Goal: Task Accomplishment & Management: Use online tool/utility

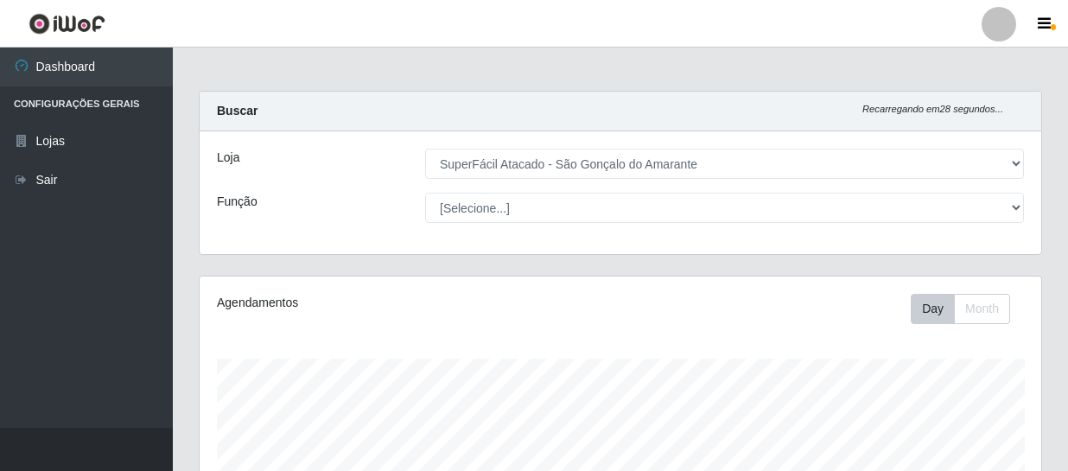
select select "408"
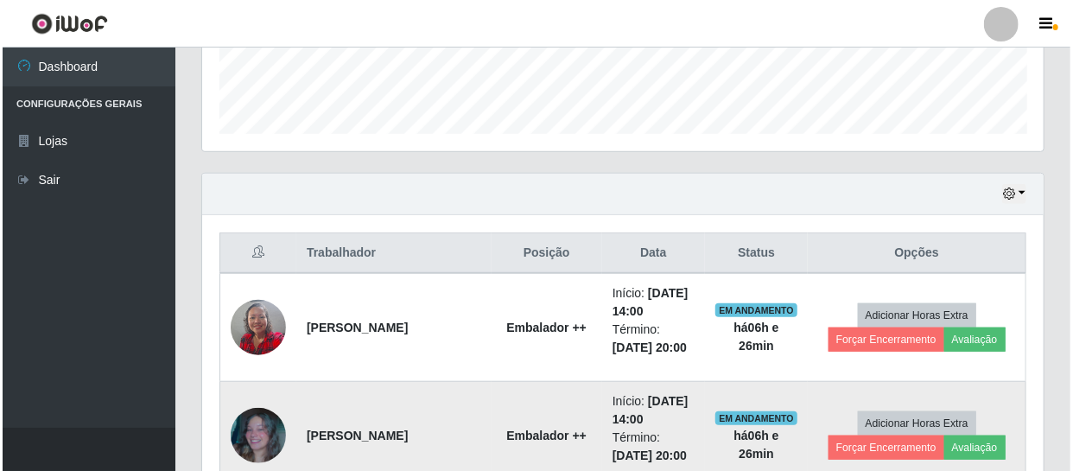
scroll to position [604, 0]
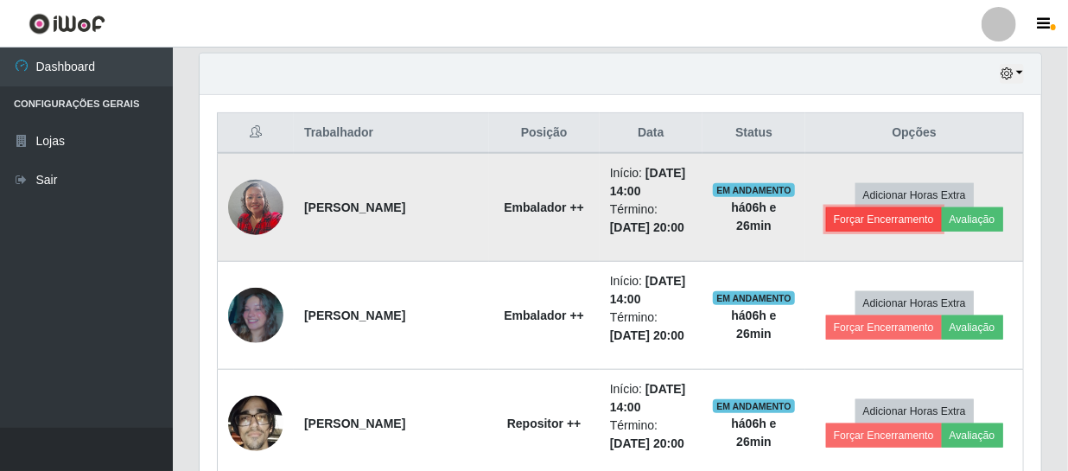
click at [844, 220] on button "Forçar Encerramento" at bounding box center [884, 219] width 116 height 24
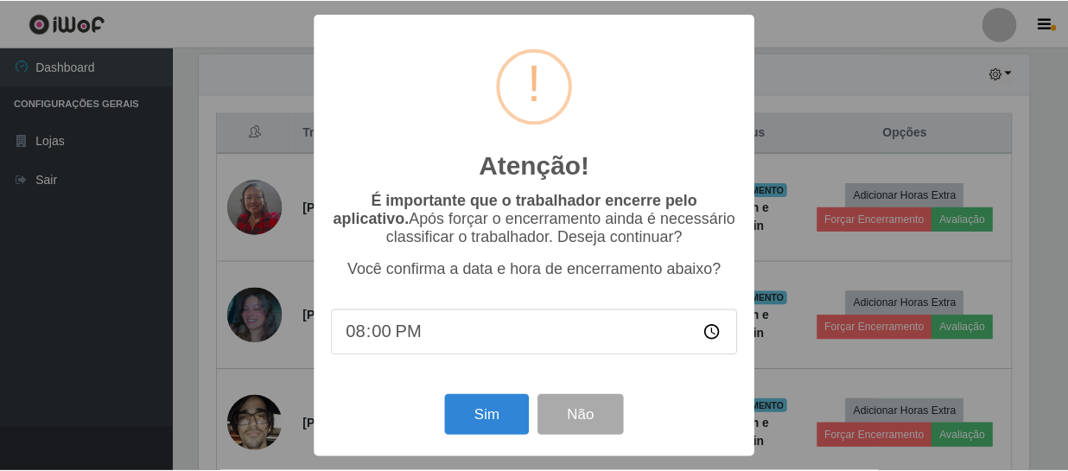
scroll to position [359, 834]
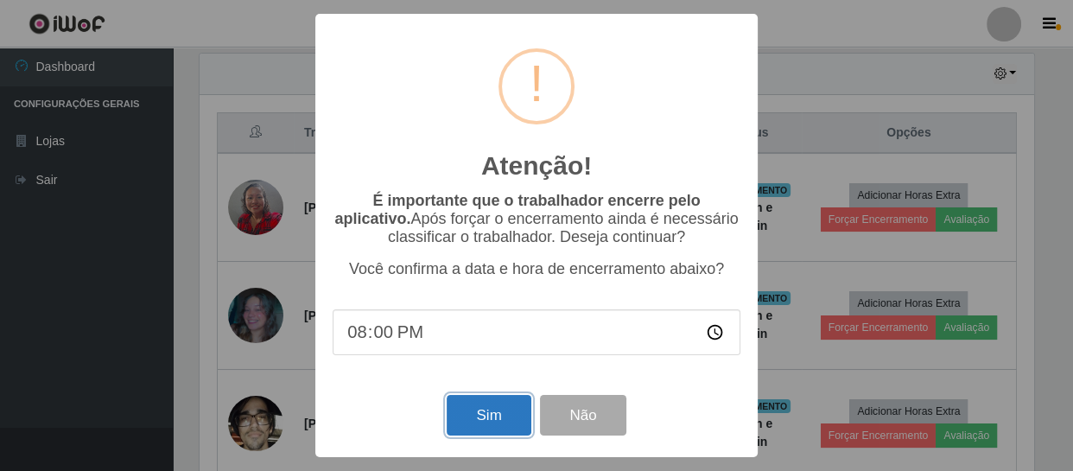
click at [498, 415] on button "Sim" at bounding box center [489, 415] width 84 height 41
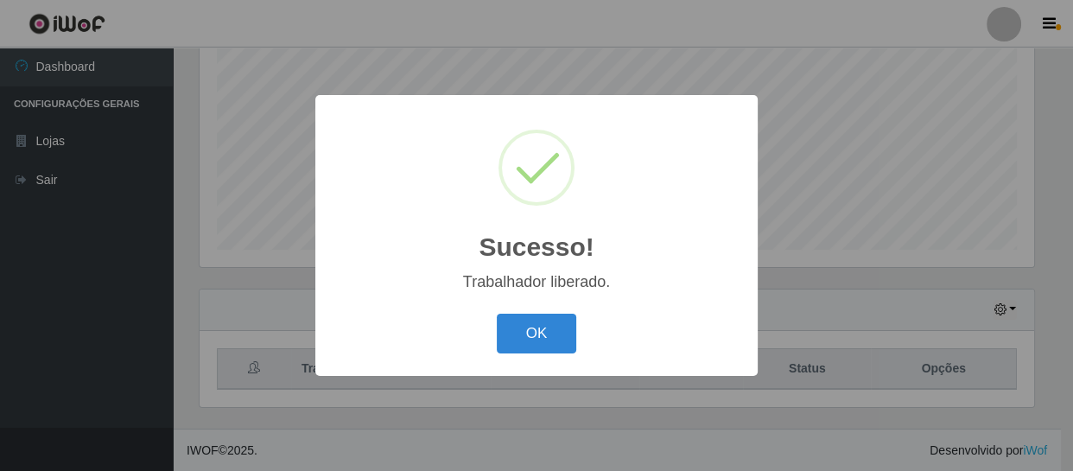
click at [547, 312] on div "OK Cancel" at bounding box center [537, 332] width 408 height 49
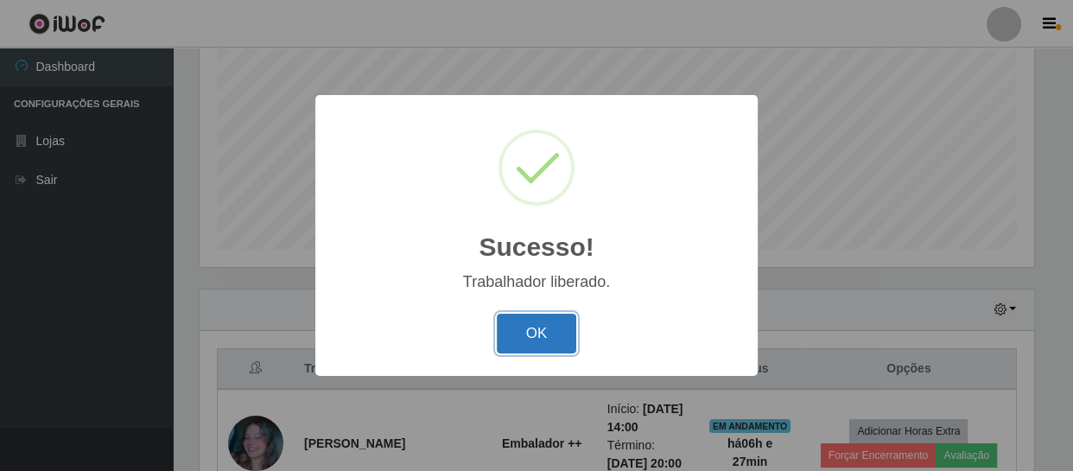
click at [556, 337] on button "OK" at bounding box center [537, 334] width 80 height 41
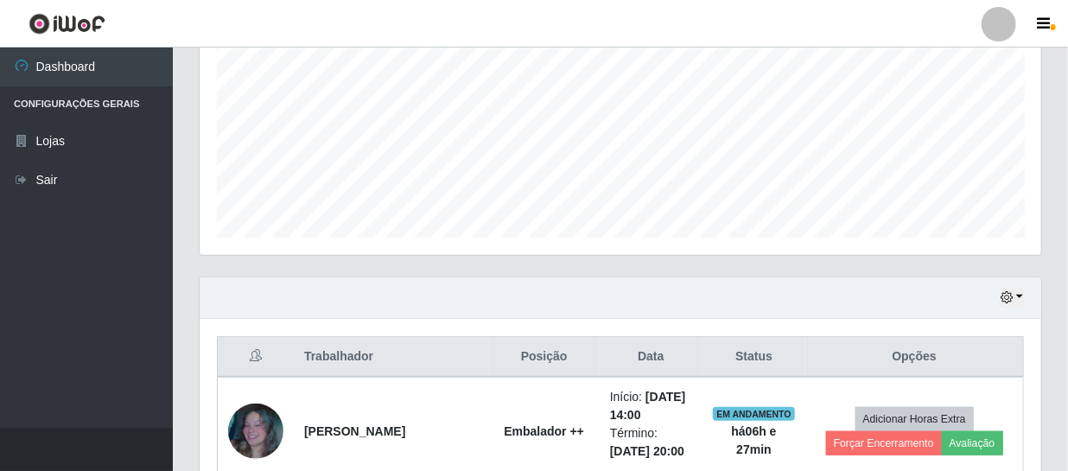
scroll to position [604, 0]
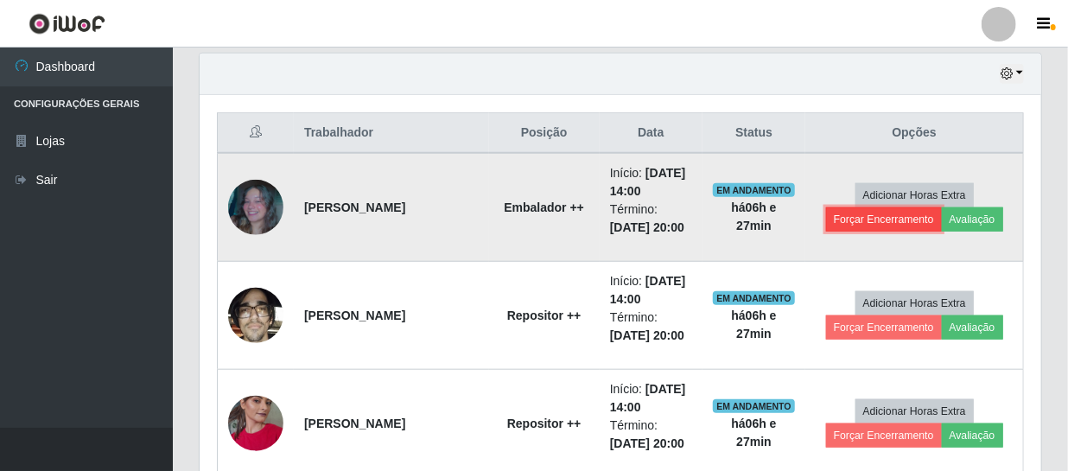
click at [894, 213] on button "Forçar Encerramento" at bounding box center [884, 219] width 116 height 24
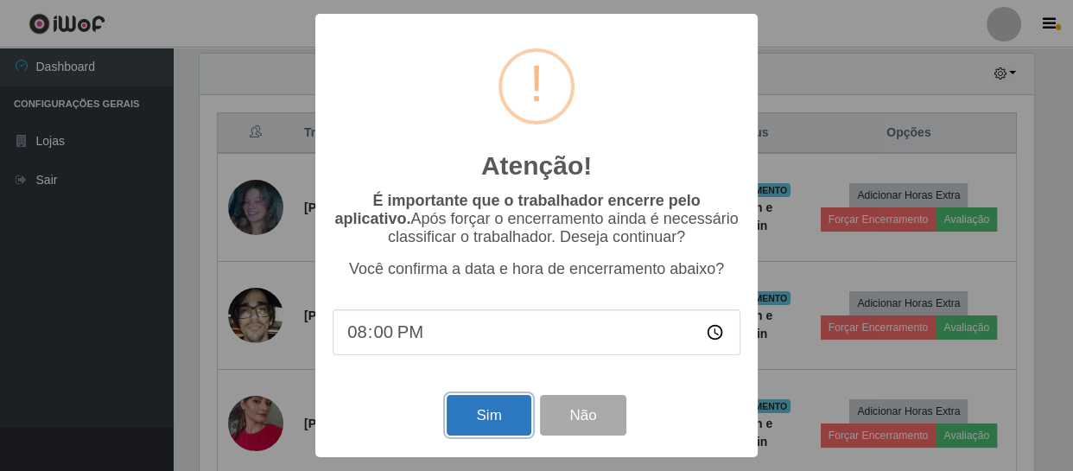
click at [461, 428] on button "Sim" at bounding box center [489, 415] width 84 height 41
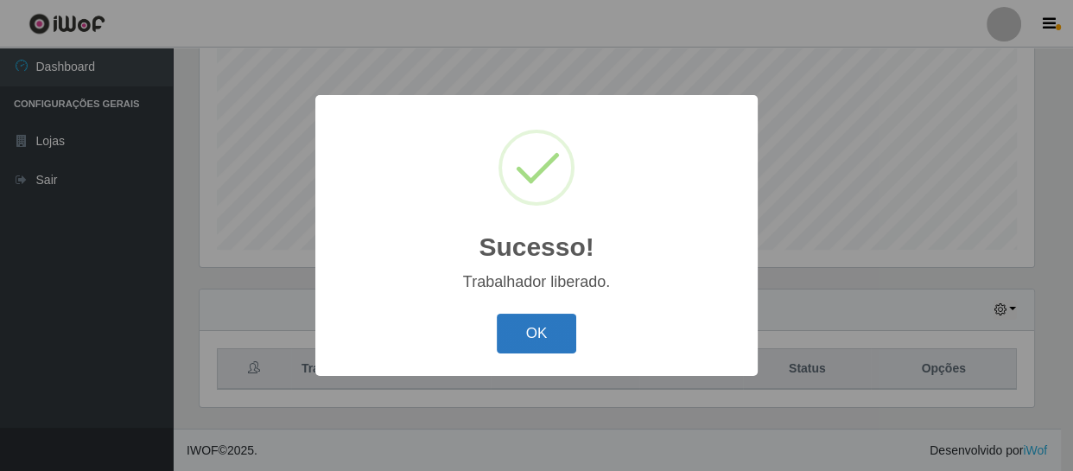
click at [544, 327] on button "OK" at bounding box center [537, 334] width 80 height 41
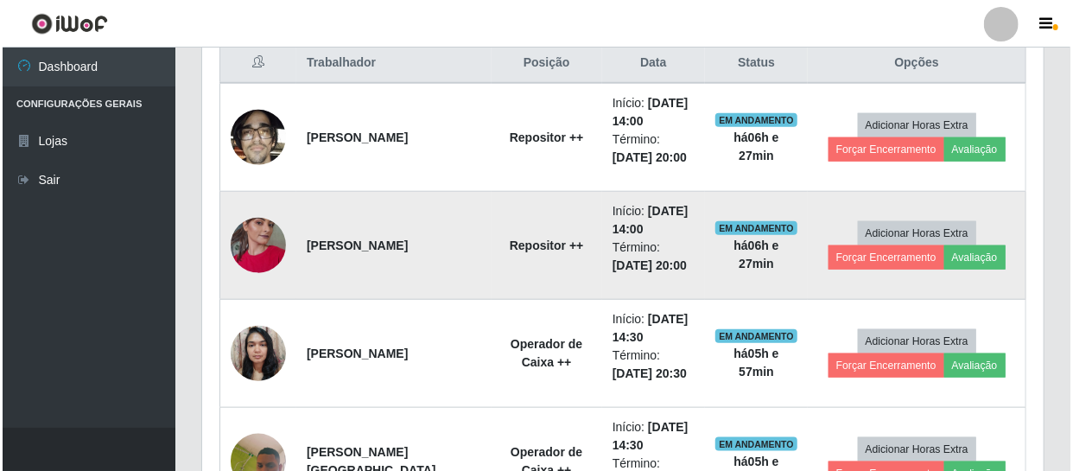
scroll to position [683, 0]
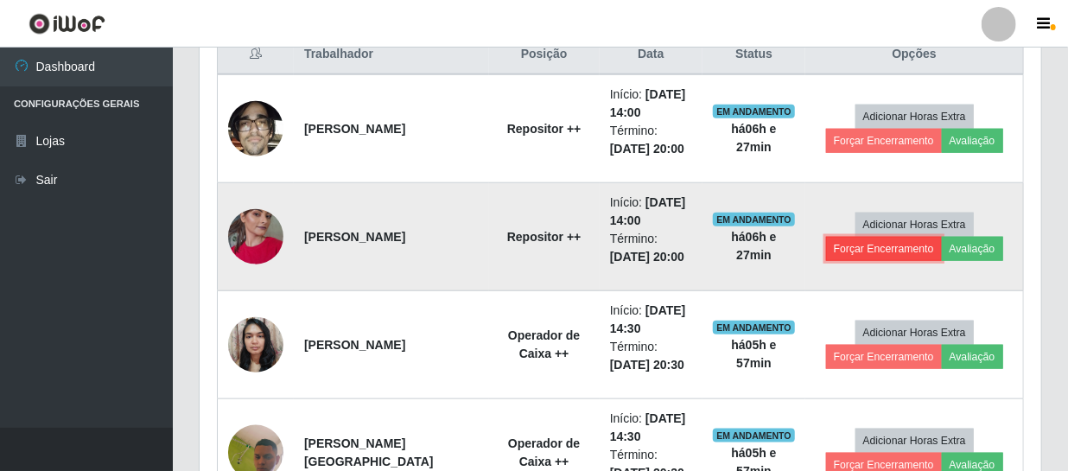
click at [858, 249] on button "Forçar Encerramento" at bounding box center [884, 249] width 116 height 24
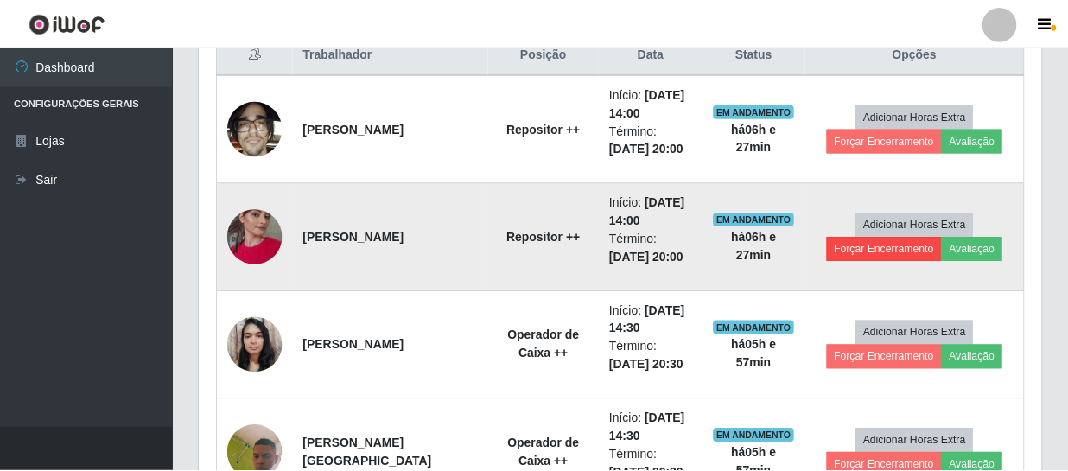
scroll to position [359, 834]
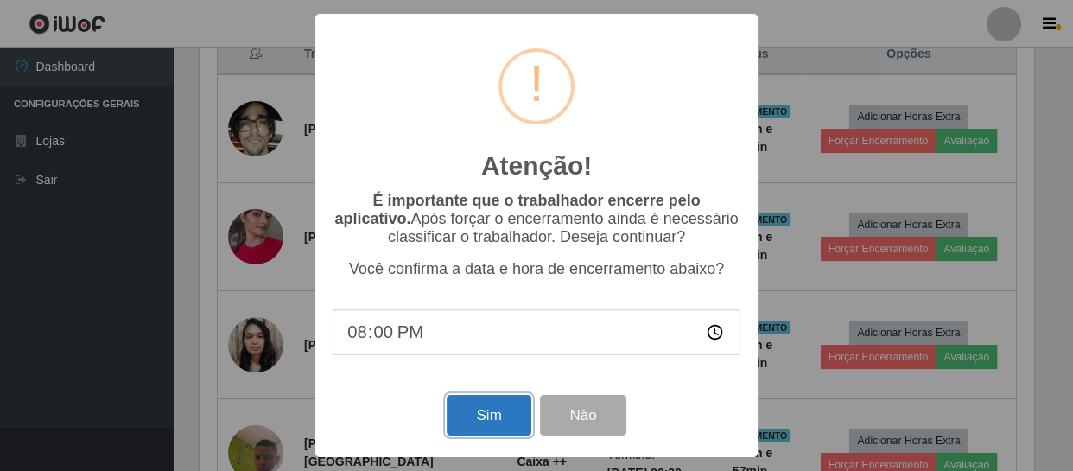
click at [488, 417] on button "Sim" at bounding box center [489, 415] width 84 height 41
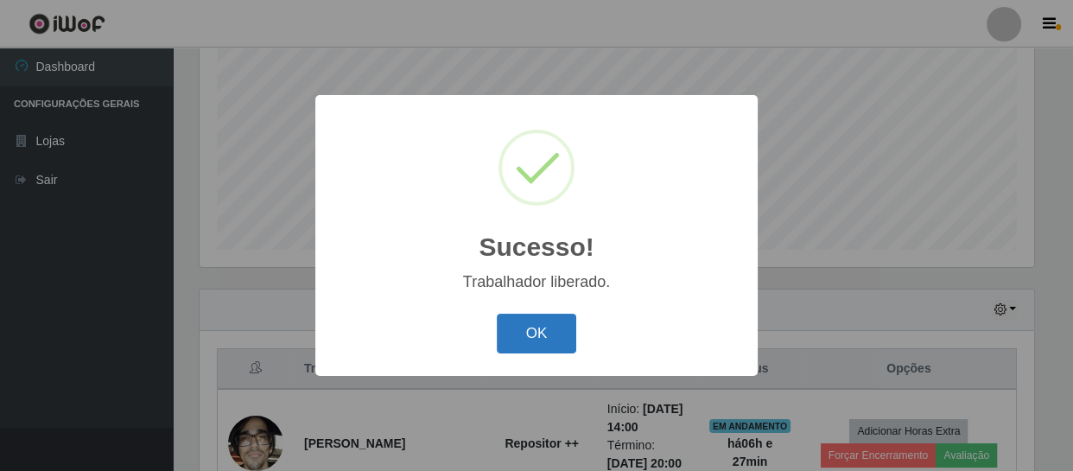
click at [531, 342] on button "OK" at bounding box center [537, 334] width 80 height 41
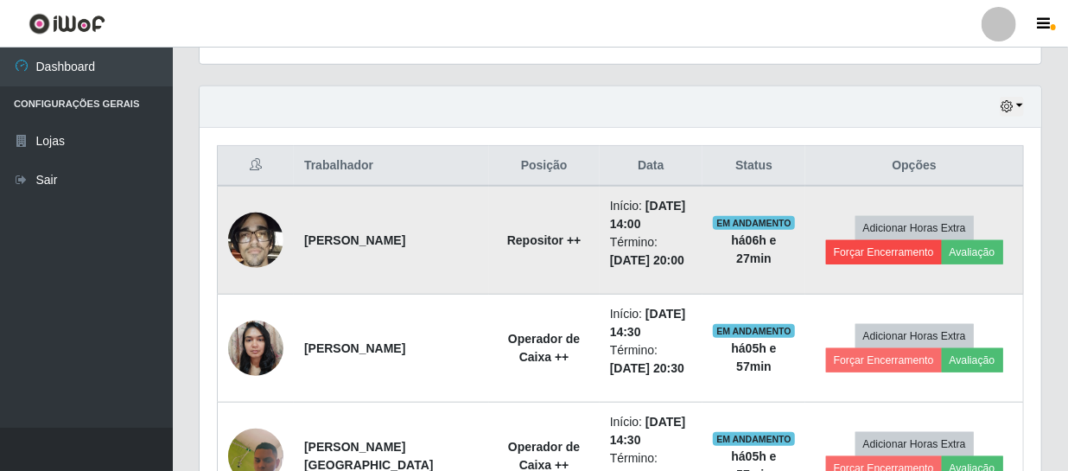
scroll to position [0, 0]
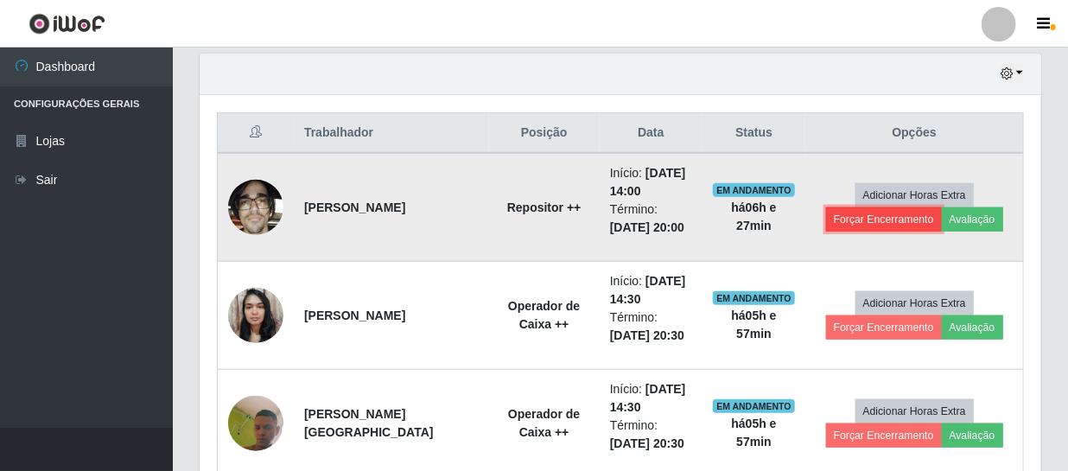
click at [889, 219] on button "Forçar Encerramento" at bounding box center [884, 219] width 116 height 24
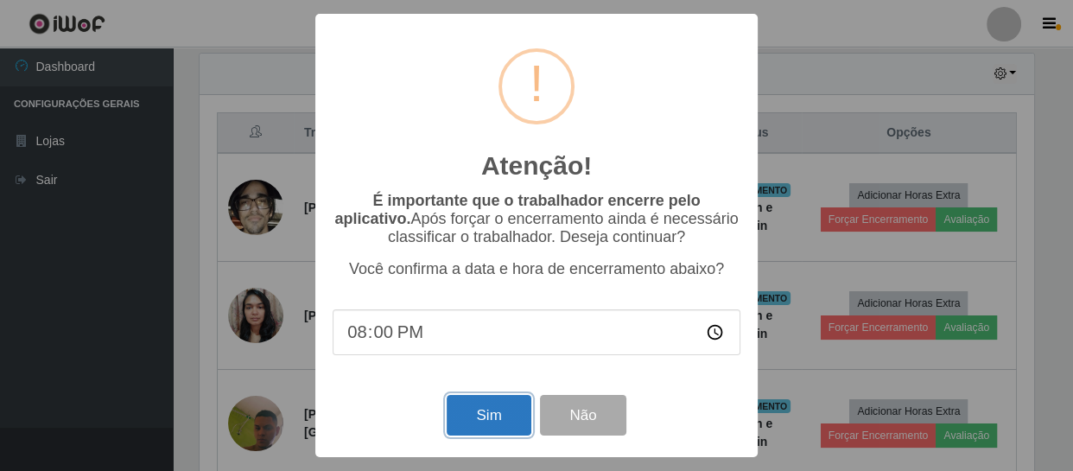
click at [477, 425] on button "Sim" at bounding box center [489, 415] width 84 height 41
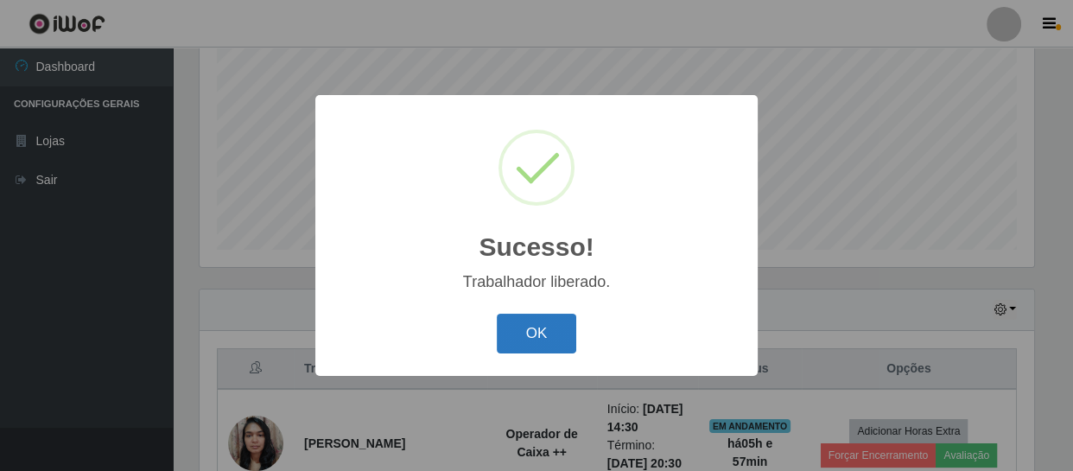
click at [558, 336] on button "OK" at bounding box center [537, 334] width 80 height 41
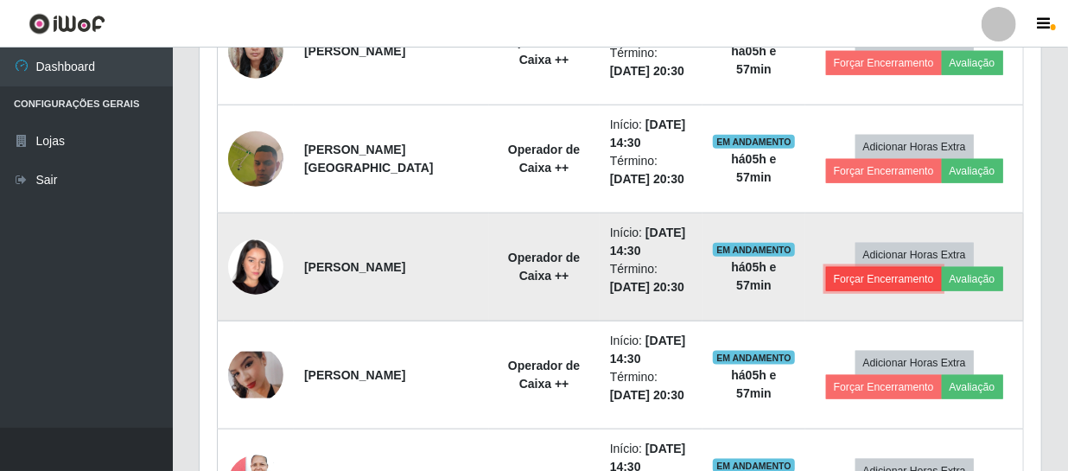
click at [898, 285] on button "Forçar Encerramento" at bounding box center [884, 279] width 116 height 24
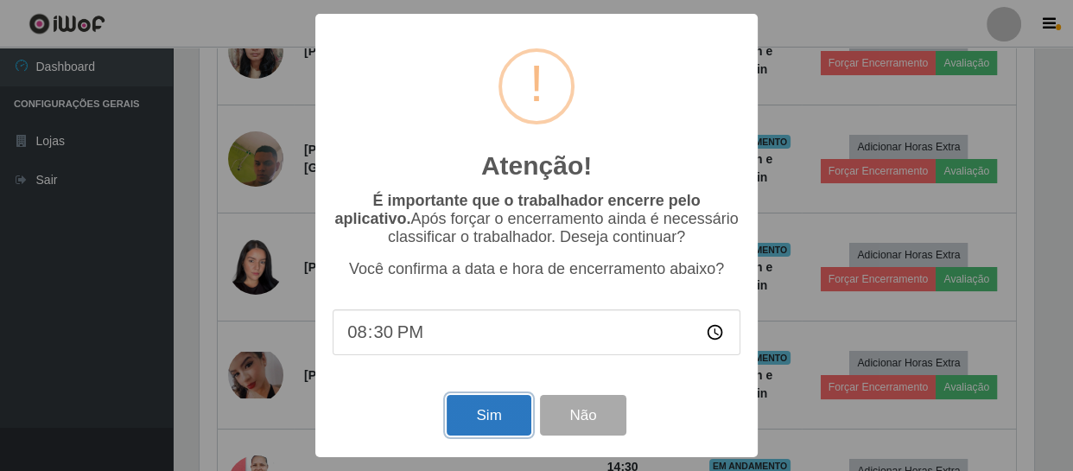
click at [486, 427] on button "Sim" at bounding box center [489, 415] width 84 height 41
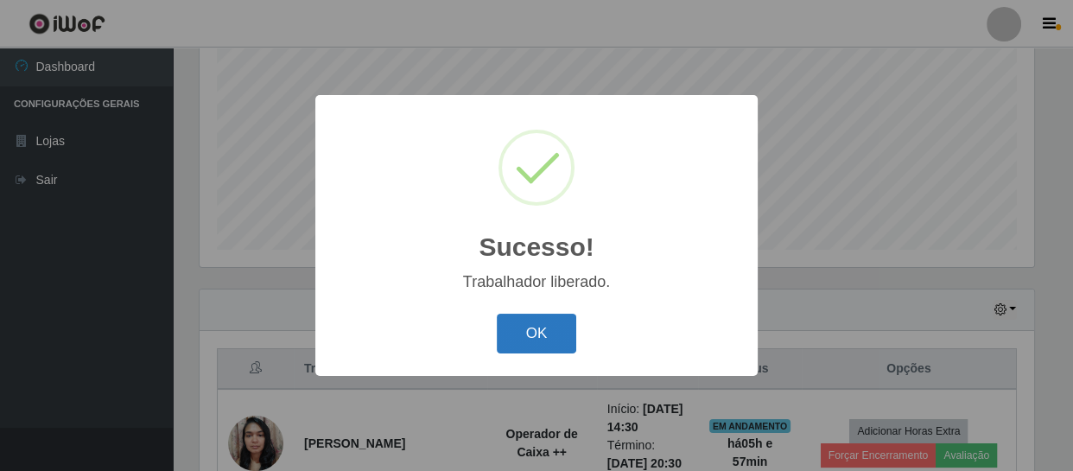
click at [542, 325] on button "OK" at bounding box center [537, 334] width 80 height 41
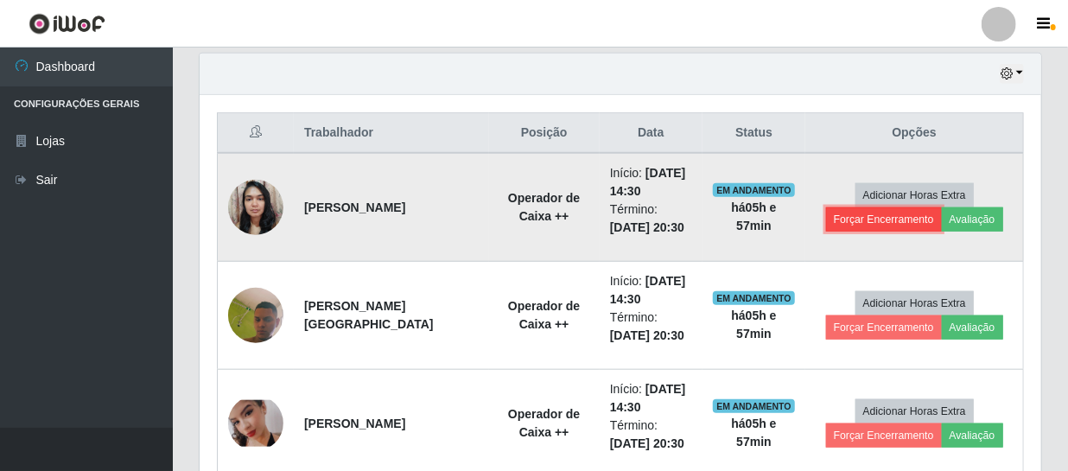
click at [876, 217] on button "Forçar Encerramento" at bounding box center [884, 219] width 116 height 24
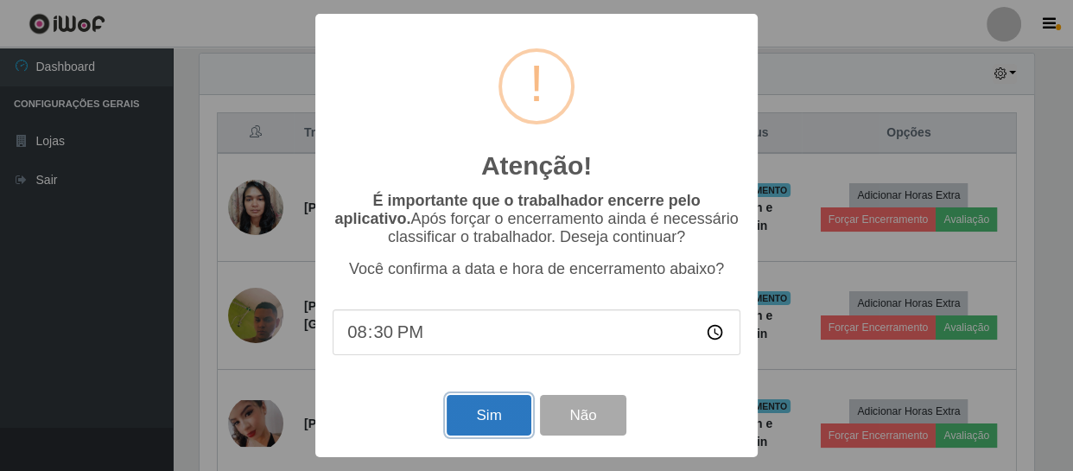
click at [495, 413] on button "Sim" at bounding box center [489, 415] width 84 height 41
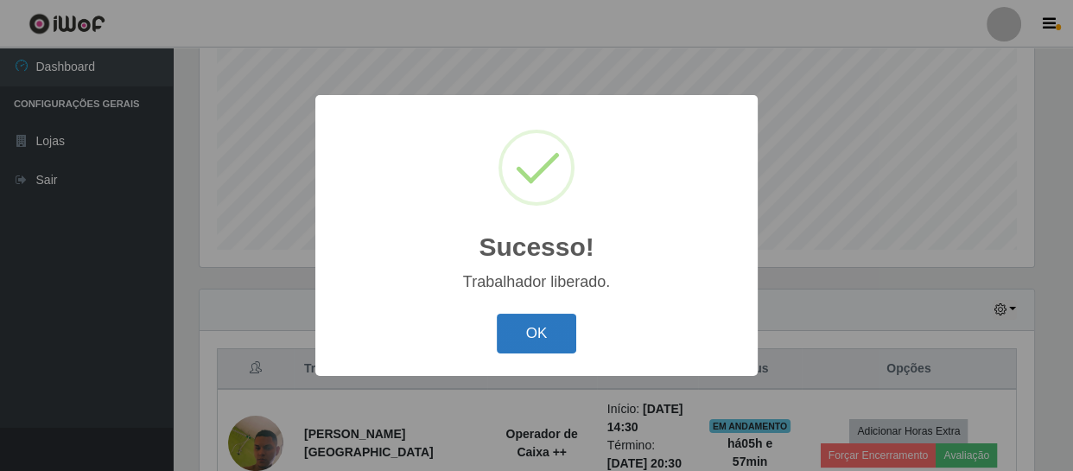
click at [543, 331] on button "OK" at bounding box center [537, 334] width 80 height 41
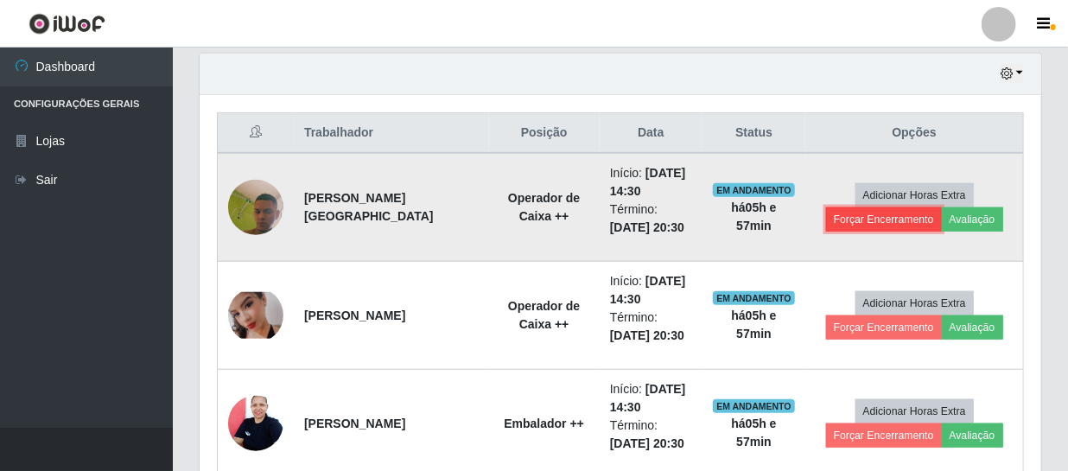
click at [847, 219] on button "Forçar Encerramento" at bounding box center [884, 219] width 116 height 24
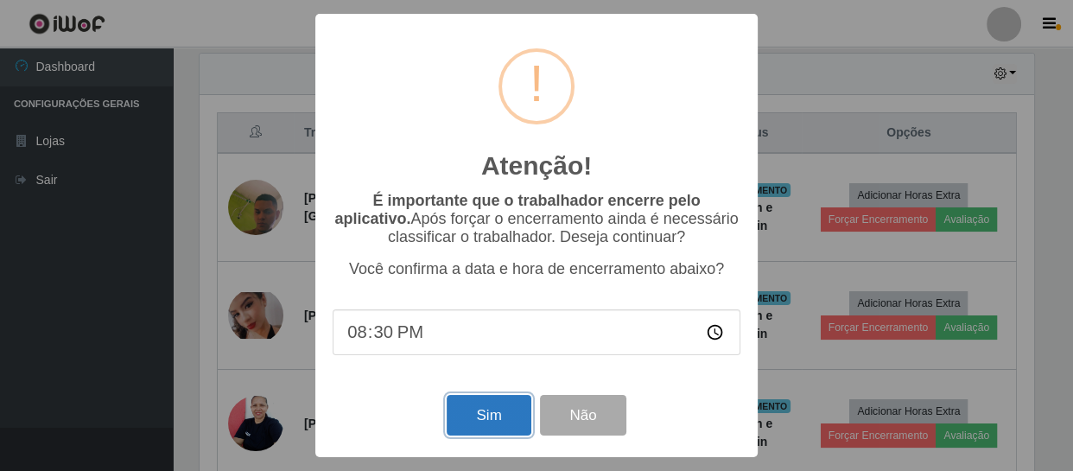
click at [502, 420] on button "Sim" at bounding box center [489, 415] width 84 height 41
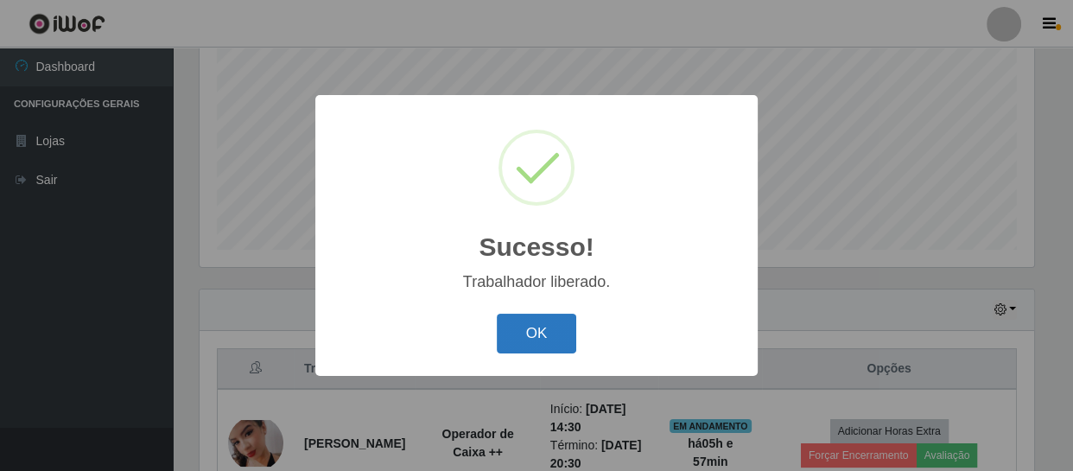
click at [548, 326] on button "OK" at bounding box center [537, 334] width 80 height 41
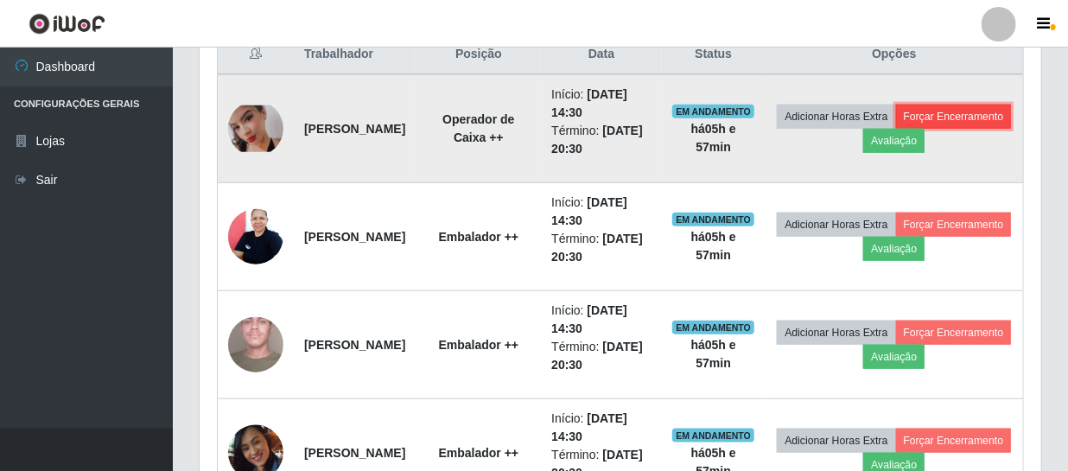
click at [896, 129] on button "Forçar Encerramento" at bounding box center [954, 117] width 116 height 24
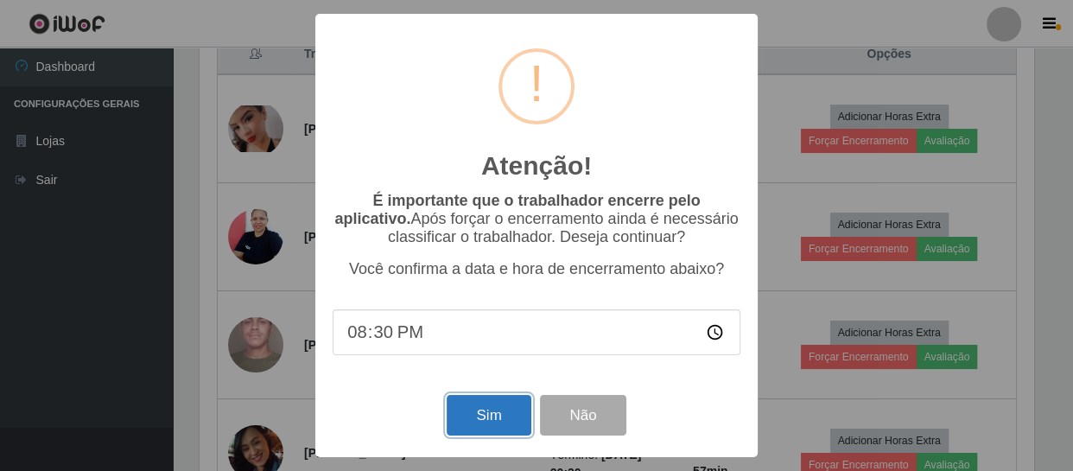
click at [460, 432] on button "Sim" at bounding box center [489, 415] width 84 height 41
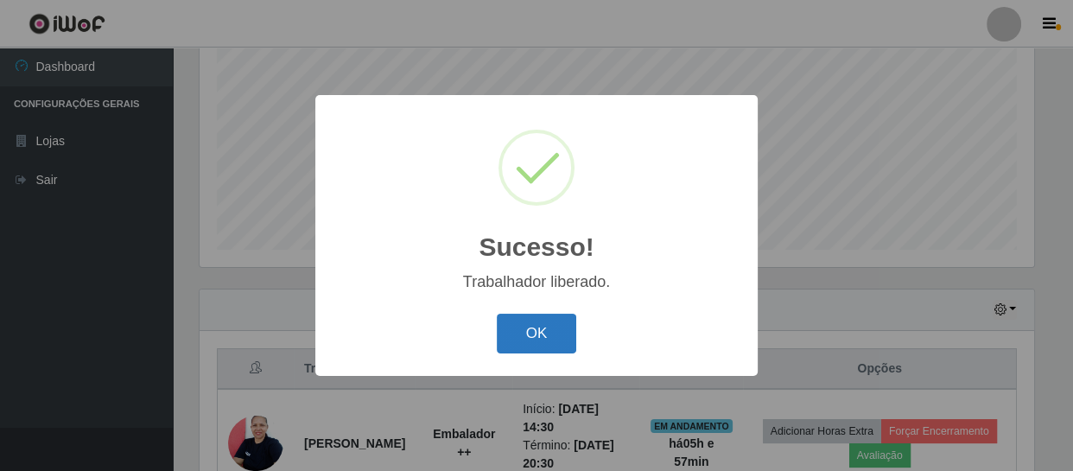
click at [535, 329] on button "OK" at bounding box center [537, 334] width 80 height 41
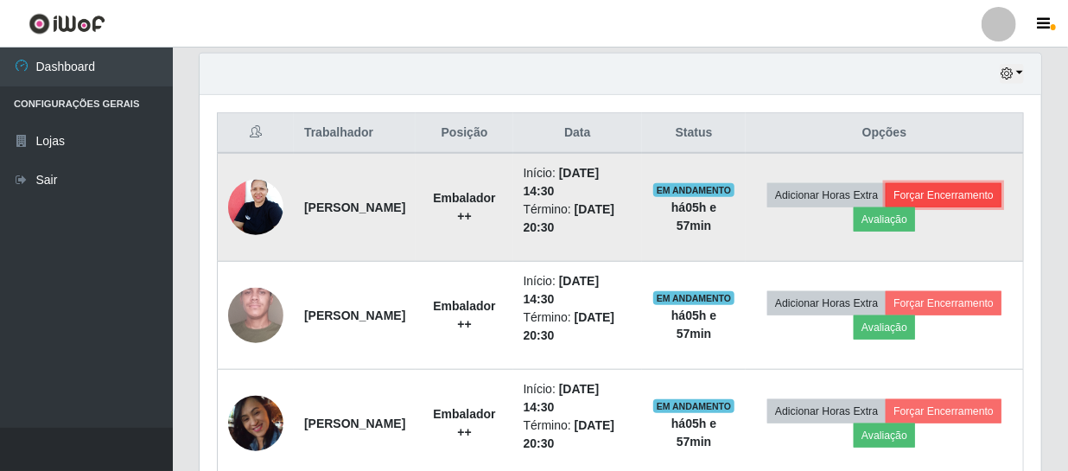
click at [886, 207] on button "Forçar Encerramento" at bounding box center [944, 195] width 116 height 24
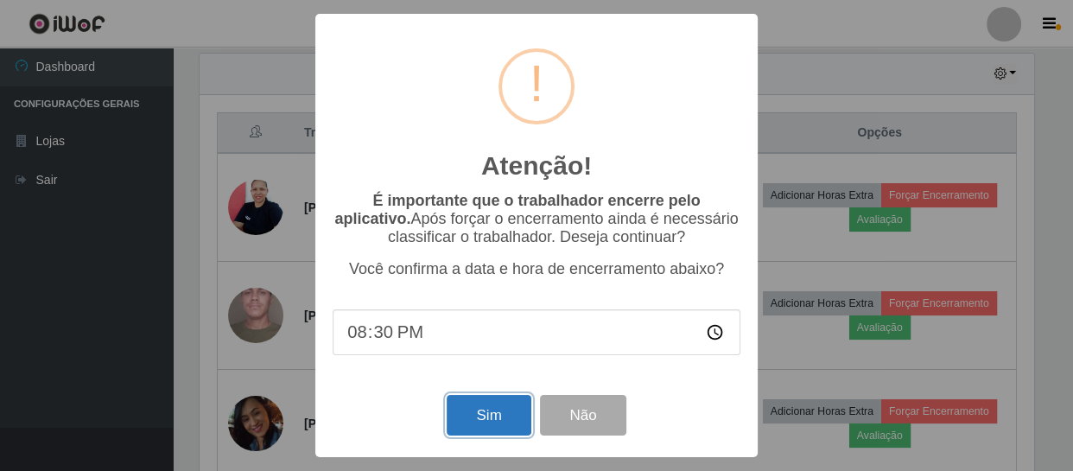
click at [486, 422] on button "Sim" at bounding box center [489, 415] width 84 height 41
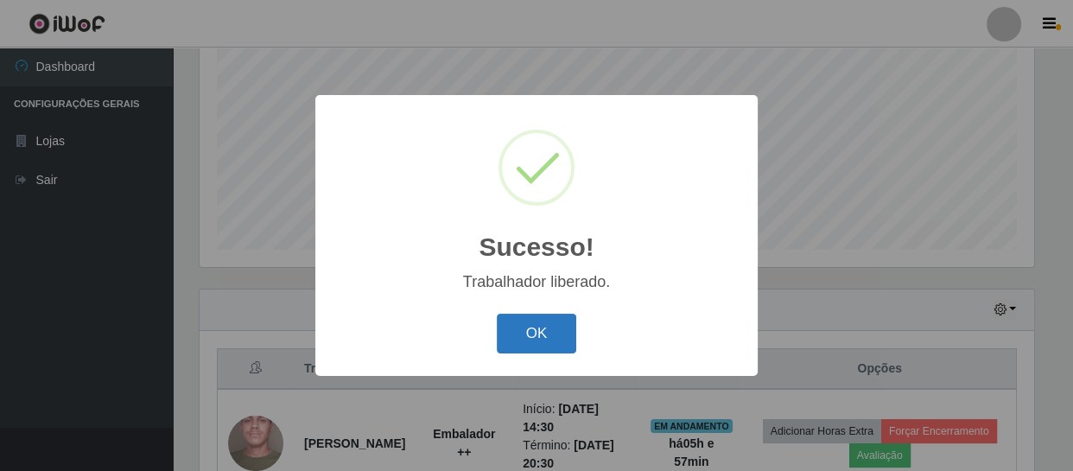
click at [538, 330] on button "OK" at bounding box center [537, 334] width 80 height 41
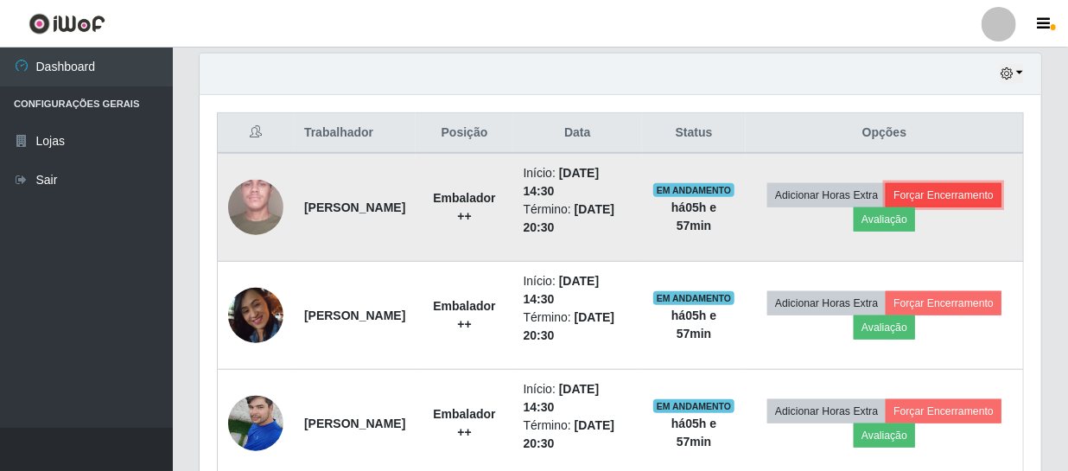
click at [886, 207] on button "Forçar Encerramento" at bounding box center [944, 195] width 116 height 24
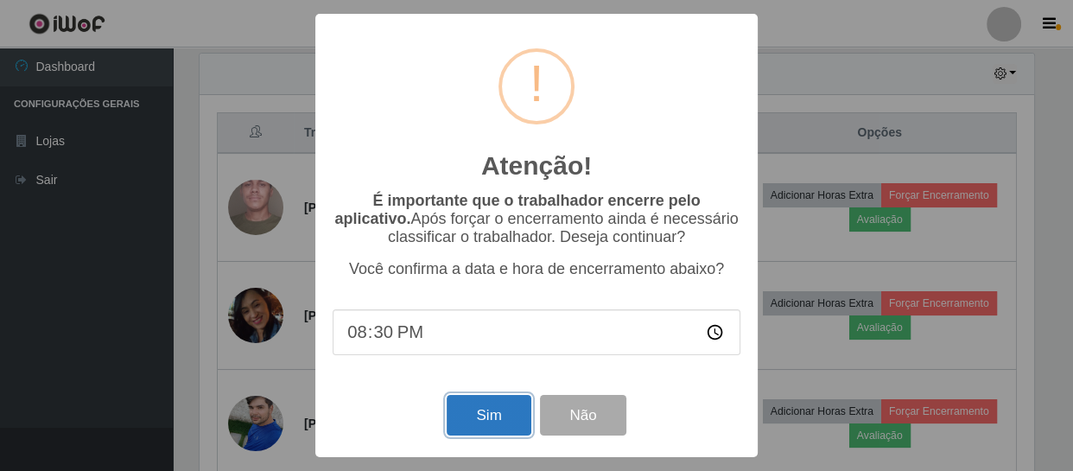
click at [478, 409] on button "Sim" at bounding box center [489, 415] width 84 height 41
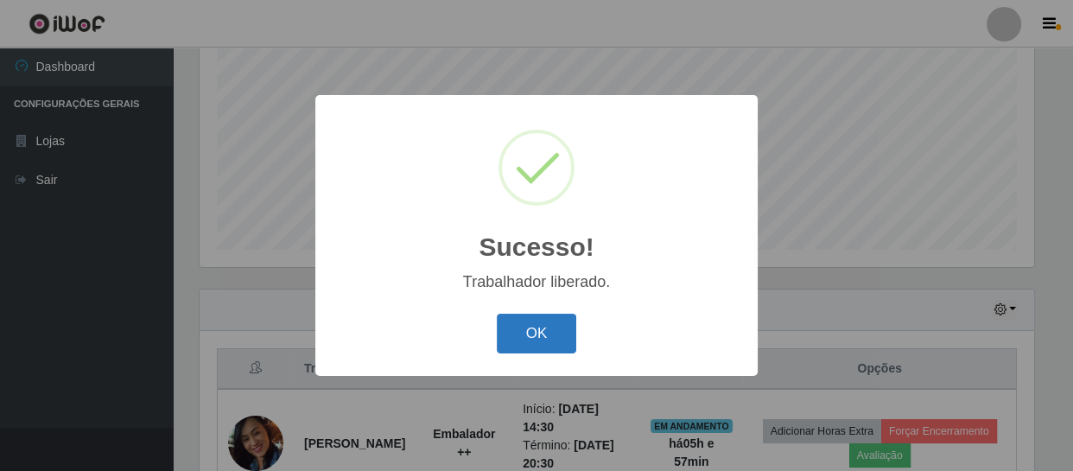
click at [550, 323] on button "OK" at bounding box center [537, 334] width 80 height 41
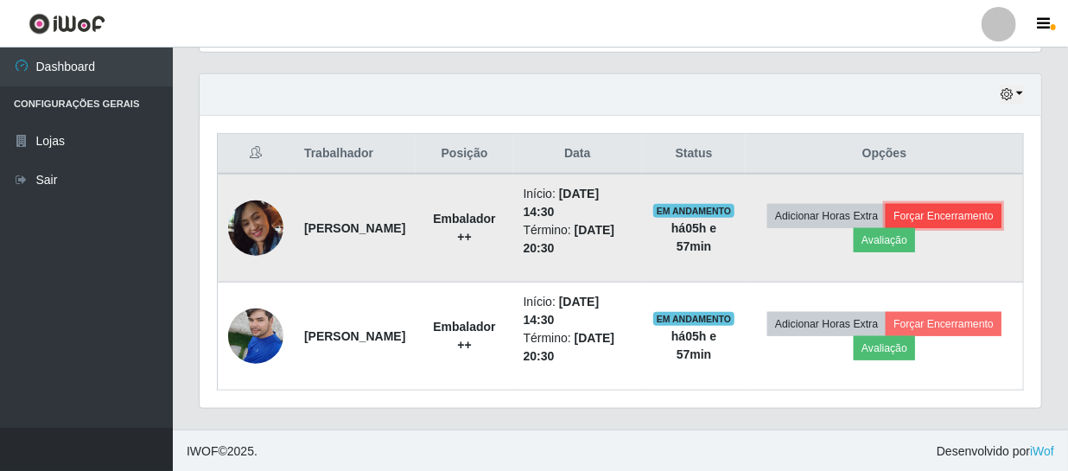
click at [886, 228] on button "Forçar Encerramento" at bounding box center [944, 216] width 116 height 24
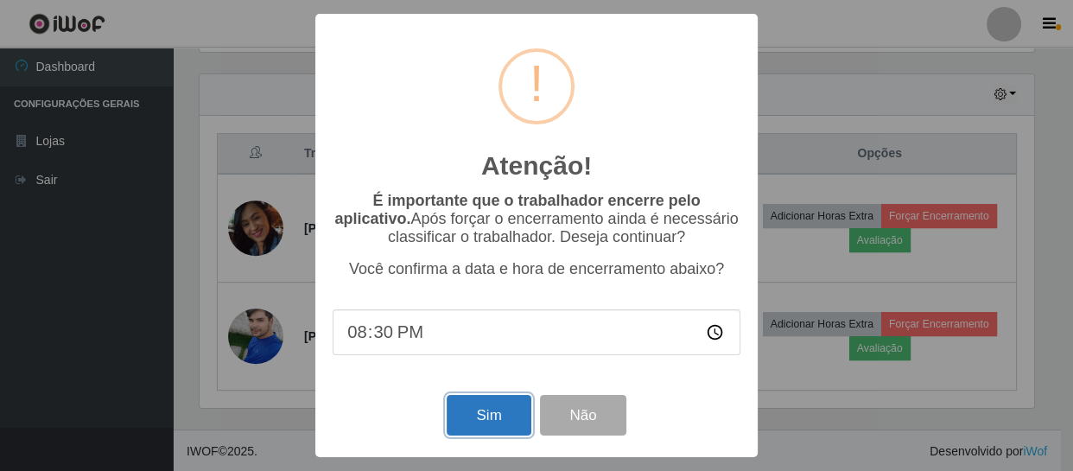
click at [501, 414] on button "Sim" at bounding box center [489, 415] width 84 height 41
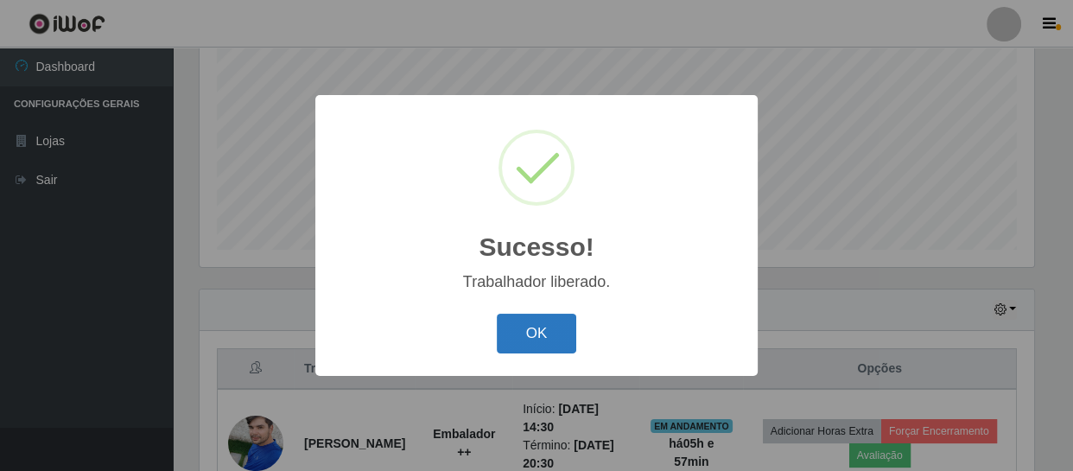
click at [532, 327] on button "OK" at bounding box center [537, 334] width 80 height 41
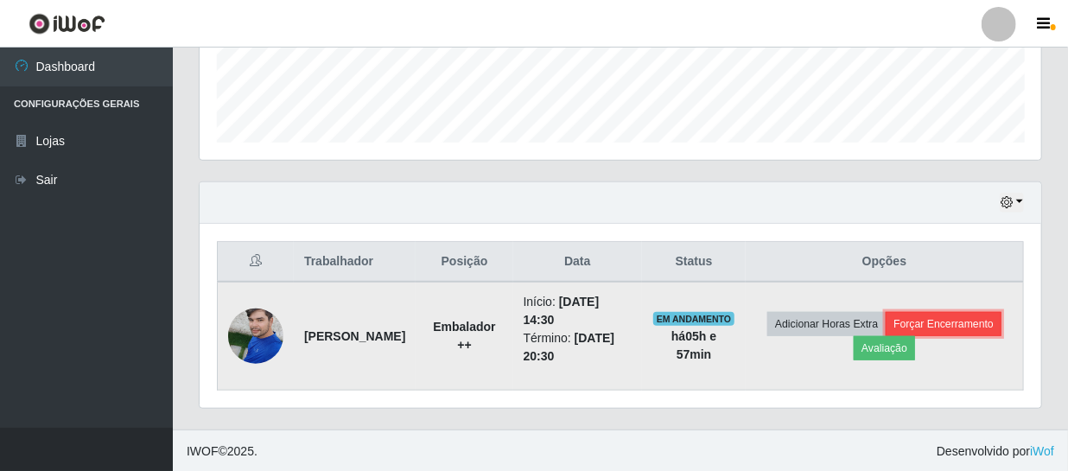
click at [968, 317] on button "Forçar Encerramento" at bounding box center [944, 324] width 116 height 24
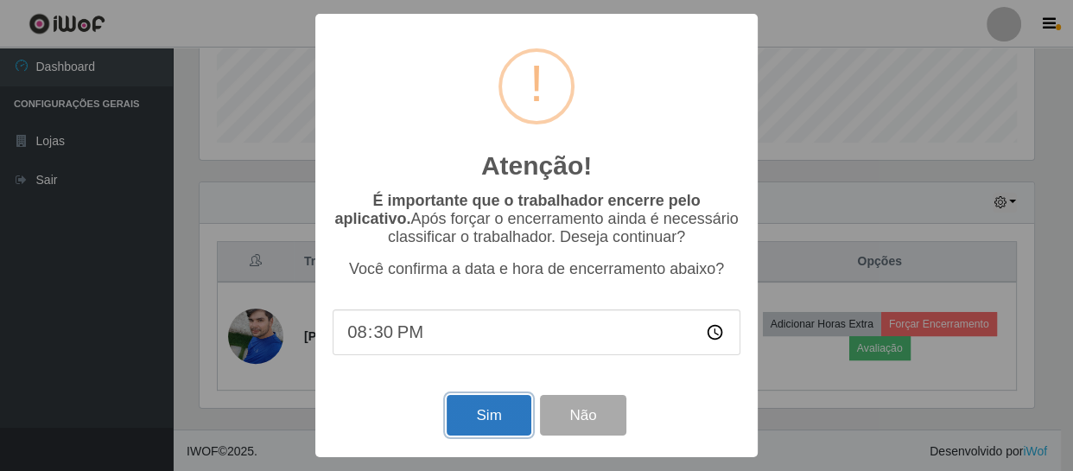
click at [486, 416] on button "Sim" at bounding box center [489, 415] width 84 height 41
